Goal: Information Seeking & Learning: Check status

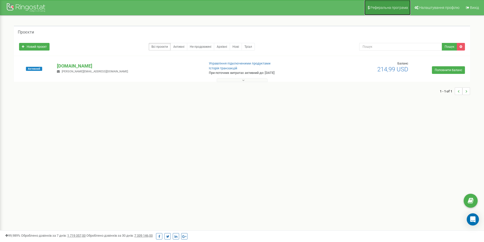
click at [394, 5] on link "Реферальна програма" at bounding box center [388, 7] width 46 height 15
click at [184, 47] on link "Активні" at bounding box center [179, 47] width 17 height 8
click at [202, 46] on link "Не продовжені" at bounding box center [200, 47] width 27 height 8
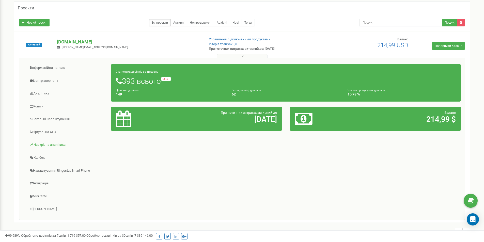
scroll to position [12, 0]
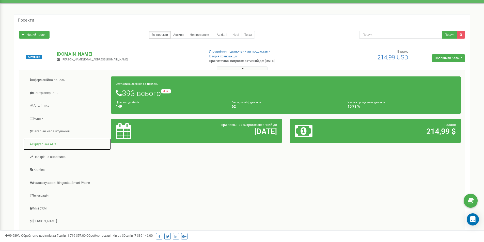
click at [52, 146] on link "Віртуальна АТС" at bounding box center [67, 144] width 88 height 12
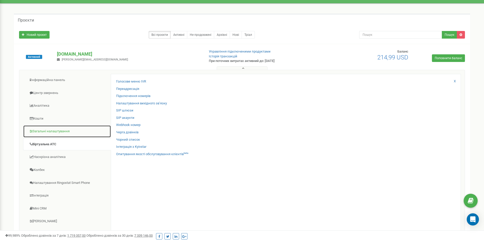
click at [63, 134] on link "Загальні налаштування" at bounding box center [67, 131] width 88 height 12
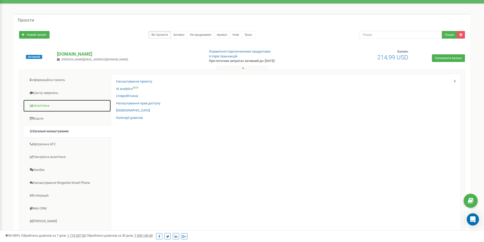
click at [59, 110] on link "Аналiтика" at bounding box center [67, 106] width 88 height 12
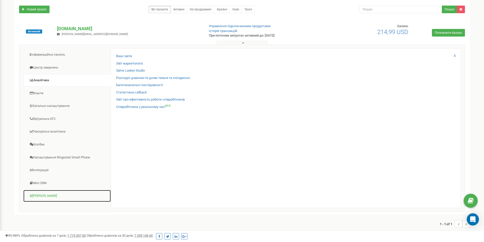
click at [48, 198] on link "Коллтрекінг" at bounding box center [67, 196] width 88 height 12
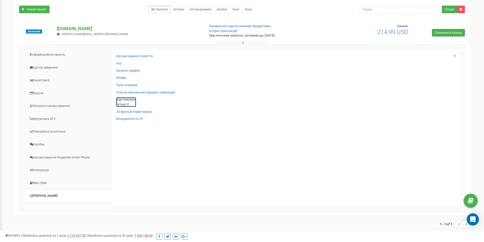
click at [125, 101] on link "Відстежувані сутності" at bounding box center [126, 101] width 20 height 9
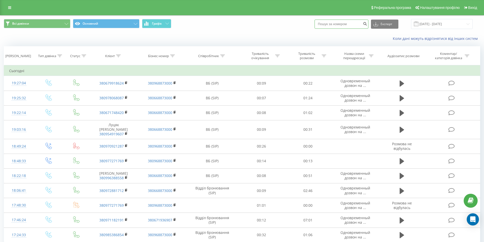
click at [353, 23] on input at bounding box center [342, 24] width 54 height 9
paste input "380964000193"
type input "380964000193"
click at [367, 25] on icon "submit" at bounding box center [365, 23] width 4 height 3
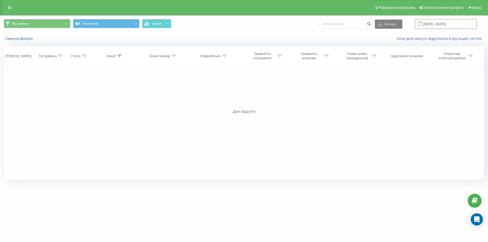
click at [476, 24] on input "19.05.2025 - 19.08.2025" at bounding box center [446, 24] width 62 height 10
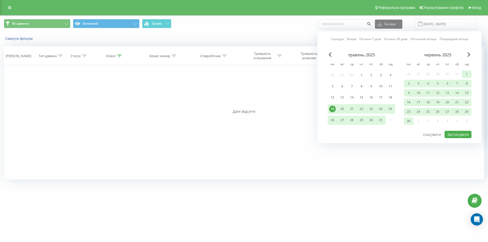
click at [447, 38] on link "Попередній місяць" at bounding box center [454, 39] width 29 height 5
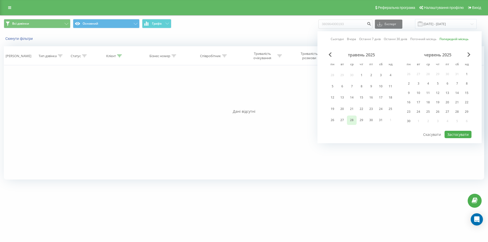
click at [350, 119] on div "28" at bounding box center [352, 120] width 7 height 7
click at [465, 55] on div "червень 2025" at bounding box center [438, 54] width 68 height 5
click at [470, 51] on div "Сьогодні Вчора Останні 7 днів Останні 30 днів Поточний місяць Попередній місяць…" at bounding box center [400, 87] width 164 height 112
click at [350, 119] on div "28" at bounding box center [352, 120] width 7 height 7
click at [431, 131] on button "Скасувати" at bounding box center [431, 134] width 23 height 7
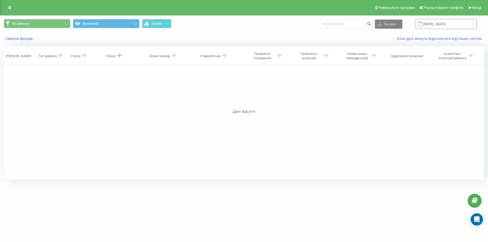
click at [441, 24] on input "19.05.2025 - 19.08.2025" at bounding box center [446, 24] width 62 height 10
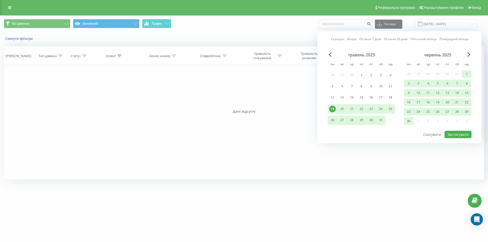
click at [461, 53] on div "червень 2025" at bounding box center [438, 54] width 68 height 5
click at [466, 53] on div "червень 2025" at bounding box center [438, 54] width 68 height 5
click at [468, 54] on span "Next Month" at bounding box center [469, 54] width 3 height 5
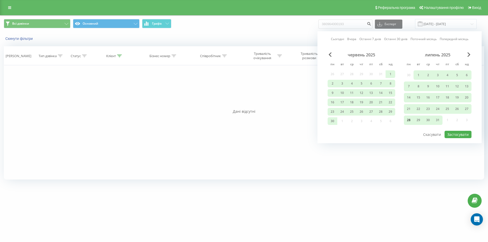
click at [409, 119] on div "28" at bounding box center [408, 120] width 7 height 7
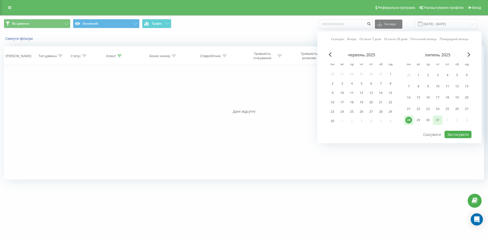
click at [437, 121] on div "31" at bounding box center [437, 120] width 7 height 7
click at [455, 135] on button "Застосувати" at bounding box center [458, 134] width 27 height 7
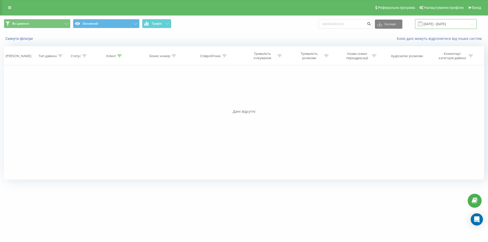
click at [472, 24] on input "28.07.2025 - 31.07.2025" at bounding box center [446, 24] width 62 height 10
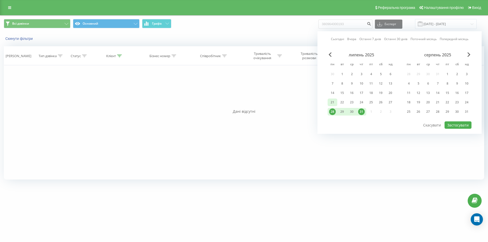
click at [333, 102] on div "21" at bounding box center [332, 102] width 7 height 7
click at [453, 76] on div "2" at bounding box center [457, 74] width 10 height 8
click at [462, 123] on button "Застосувати" at bounding box center [458, 125] width 27 height 7
type input "21.07.2025 - 02.08.2025"
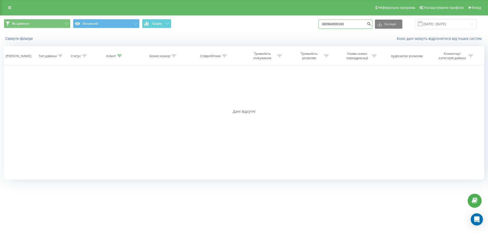
click at [367, 24] on input "380964000193" at bounding box center [346, 24] width 54 height 9
type input "3"
click at [371, 24] on icon "submit" at bounding box center [369, 23] width 4 height 3
click at [474, 21] on input "21.07.2025 - 02.08.2025" at bounding box center [446, 24] width 62 height 10
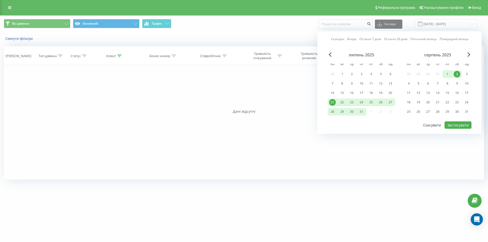
click at [431, 127] on button "Скасувати" at bounding box center [431, 125] width 23 height 7
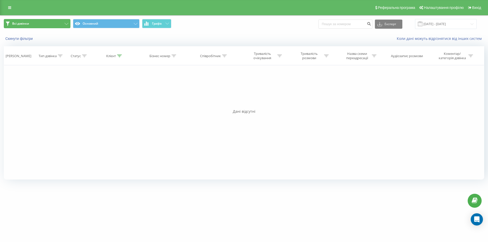
click at [35, 24] on button "Всі дзвінки" at bounding box center [37, 23] width 67 height 9
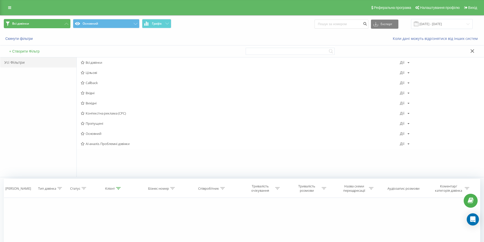
click at [35, 24] on button "Всі дзвінки" at bounding box center [37, 23] width 67 height 9
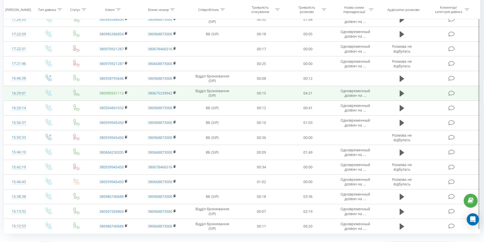
scroll to position [223, 0]
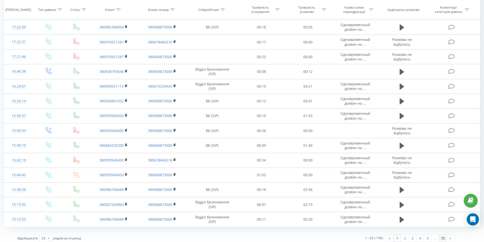
click at [441, 235] on link "72" at bounding box center [443, 238] width 8 height 7
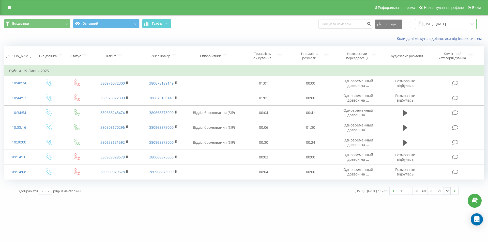
click at [471, 22] on input "[DATE] - [DATE]" at bounding box center [446, 24] width 62 height 10
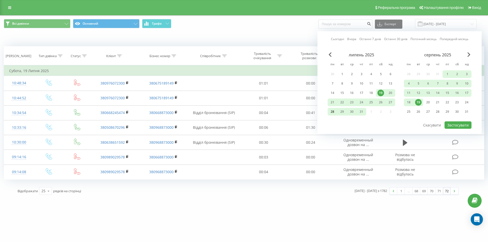
click at [329, 110] on div "28" at bounding box center [333, 112] width 10 height 8
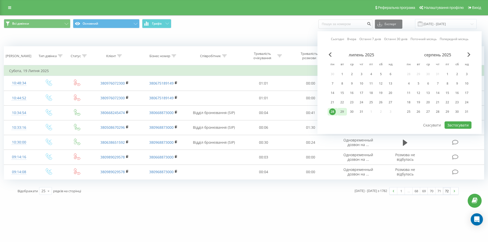
click at [346, 112] on div "29" at bounding box center [342, 112] width 10 height 8
click at [456, 126] on button "Застосувати" at bounding box center [458, 125] width 27 height 7
type input "[DATE] - [DATE]"
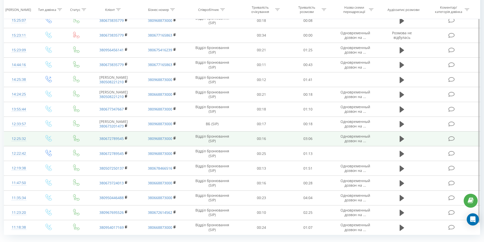
scroll to position [223, 0]
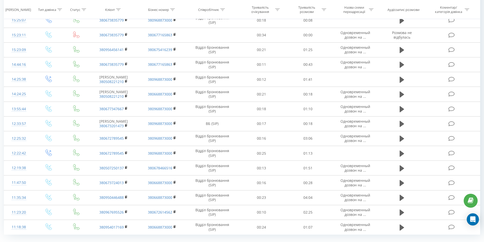
click at [430, 242] on link "3" at bounding box center [428, 246] width 8 height 7
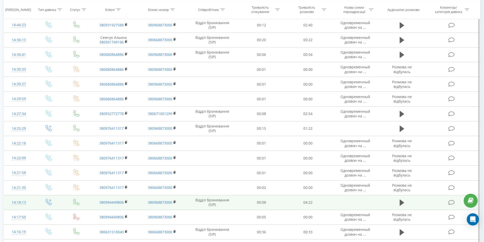
scroll to position [223, 0]
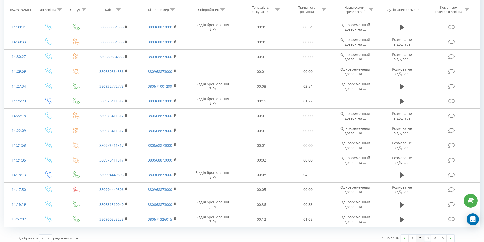
click at [421, 235] on link "2" at bounding box center [420, 238] width 8 height 7
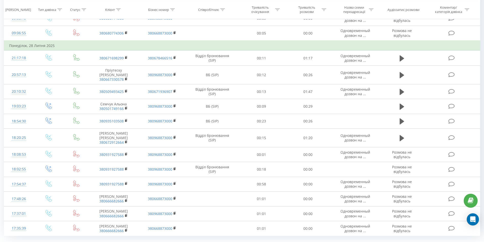
scroll to position [237, 0]
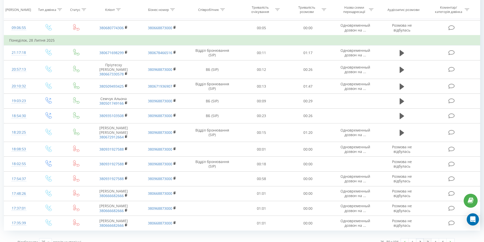
click at [426, 239] on link "3" at bounding box center [428, 242] width 8 height 7
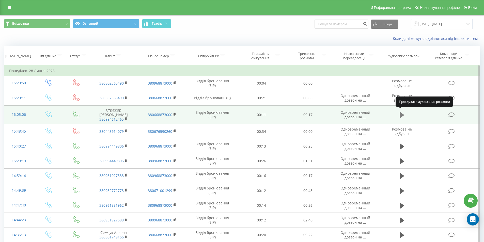
click at [402, 116] on icon at bounding box center [402, 115] width 5 height 7
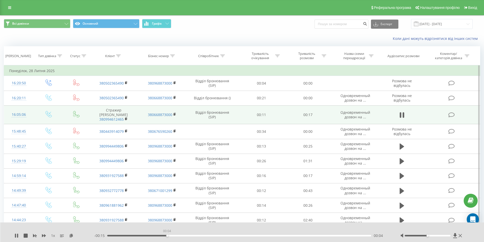
click at [167, 235] on div "00:04" at bounding box center [239, 236] width 264 height 2
click at [178, 235] on div "- 00:14 00:05 00:05" at bounding box center [241, 235] width 294 height 5
drag, startPoint x: 186, startPoint y: 236, endPoint x: 196, endPoint y: 237, distance: 9.7
click at [188, 236] on div "00:05" at bounding box center [239, 236] width 264 height 2
drag, startPoint x: 205, startPoint y: 237, endPoint x: 212, endPoint y: 237, distance: 6.1
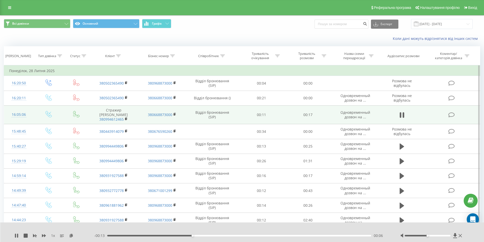
click at [207, 237] on div "- 00:13 00:06 00:06" at bounding box center [241, 235] width 294 height 5
click at [213, 237] on div "- 00:13 00:06 00:06" at bounding box center [241, 235] width 294 height 5
click at [230, 236] on div "00:09" at bounding box center [239, 236] width 264 height 2
click at [277, 235] on div "- 00:09 00:10 00:10" at bounding box center [241, 235] width 294 height 5
click at [278, 236] on div "00:12" at bounding box center [239, 236] width 264 height 2
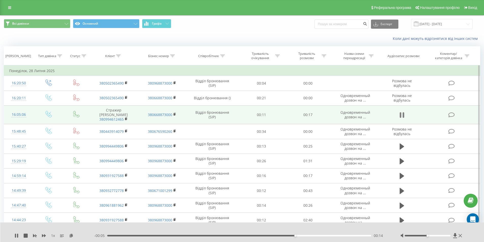
click at [401, 113] on icon at bounding box center [402, 115] width 5 height 7
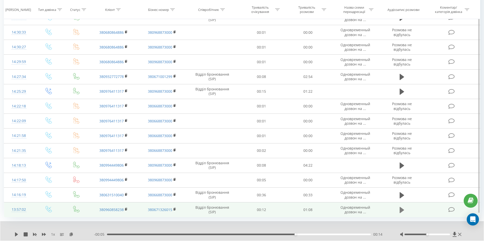
scroll to position [242, 0]
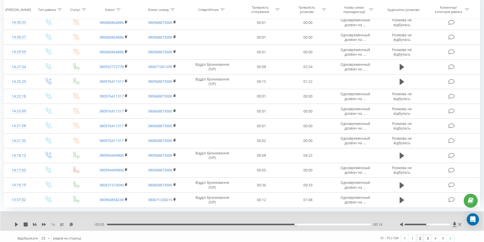
click at [420, 235] on link "2" at bounding box center [420, 238] width 8 height 7
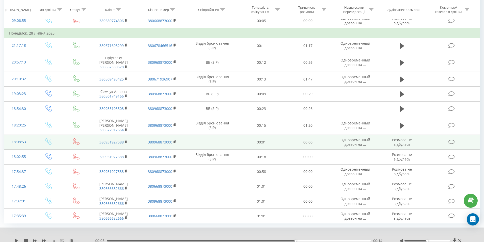
scroll to position [257, 0]
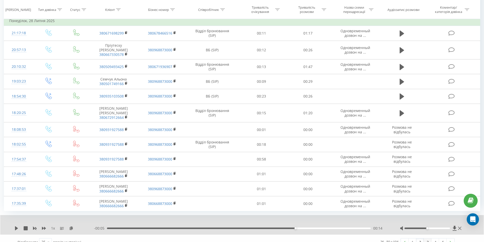
click at [430, 239] on link "3" at bounding box center [428, 242] width 8 height 7
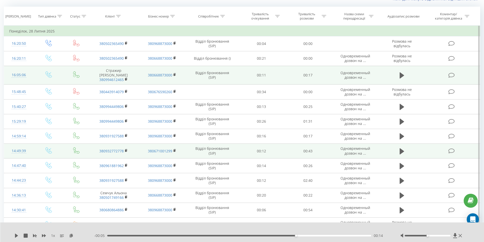
scroll to position [34, 0]
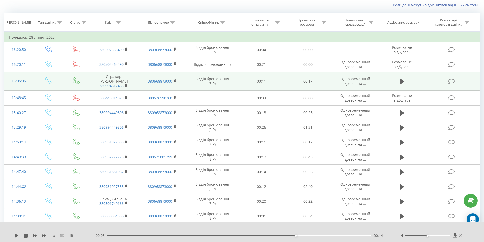
click at [461, 237] on icon at bounding box center [460, 235] width 3 height 3
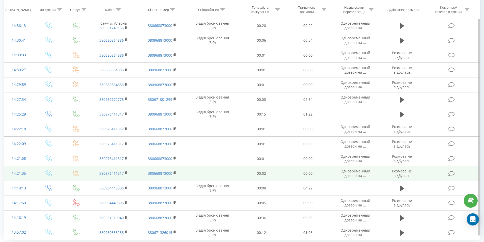
scroll to position [212, 0]
